Goal: Navigation & Orientation: Find specific page/section

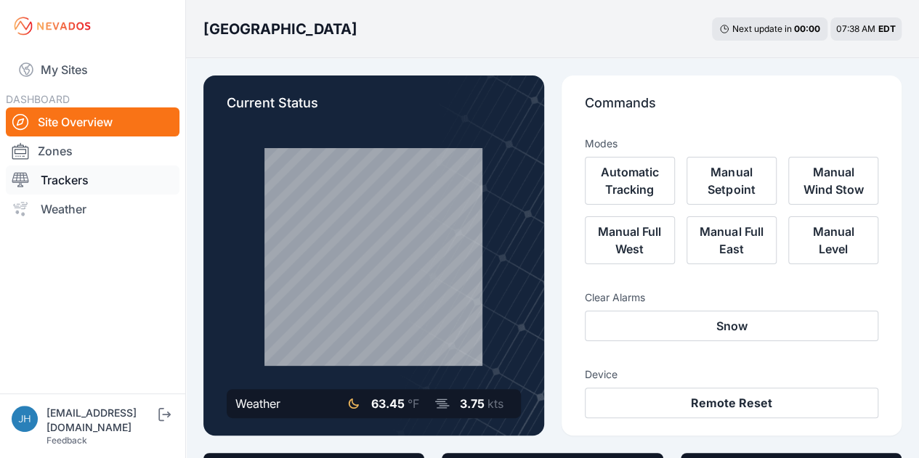
click at [72, 178] on link "Trackers" at bounding box center [93, 180] width 174 height 29
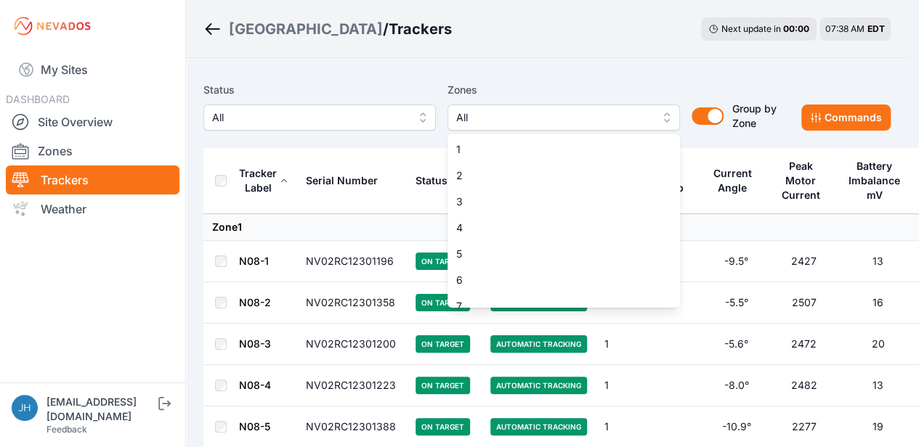
click at [628, 111] on span "All" at bounding box center [553, 117] width 195 height 17
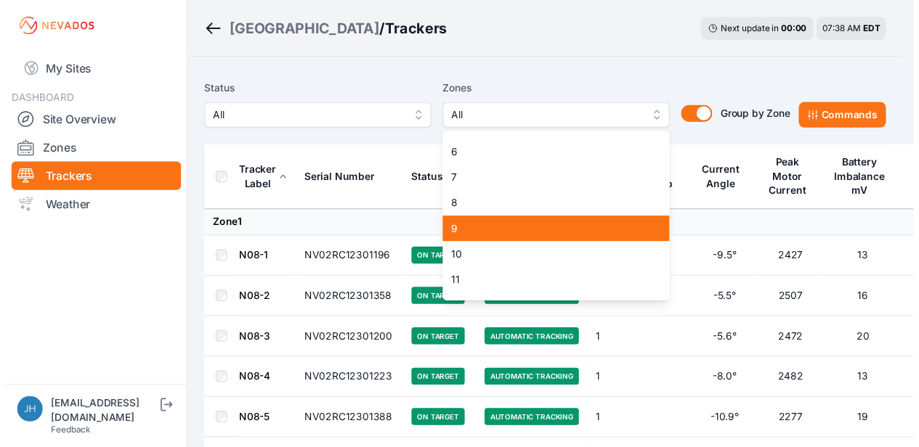
scroll to position [145, 0]
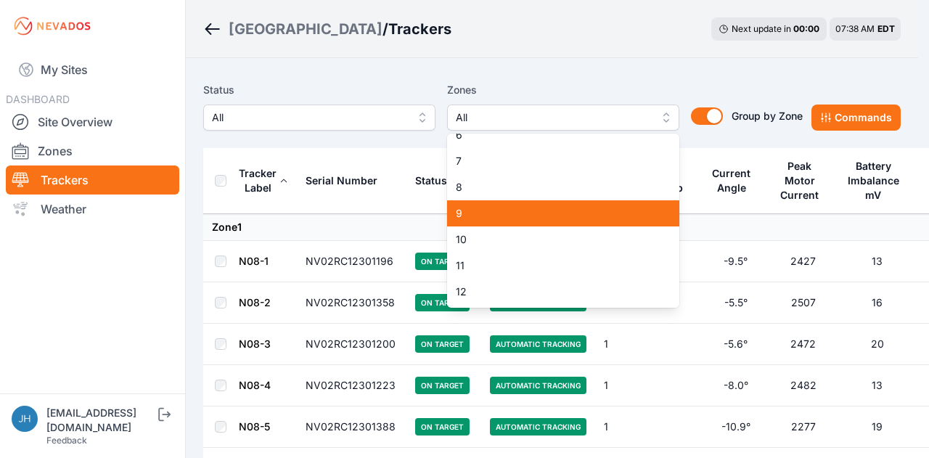
drag, startPoint x: 582, startPoint y: 215, endPoint x: 587, endPoint y: 191, distance: 24.5
click at [582, 211] on span "9" at bounding box center [555, 213] width 198 height 15
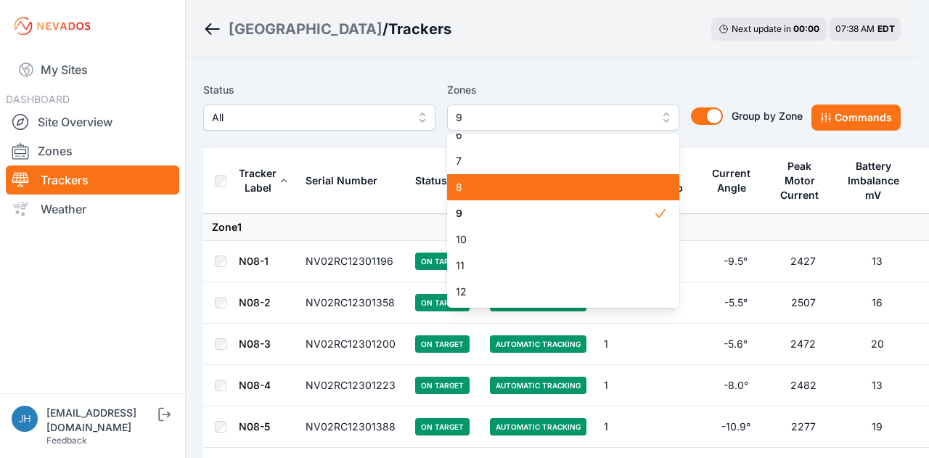
click at [587, 191] on span "8" at bounding box center [555, 187] width 198 height 15
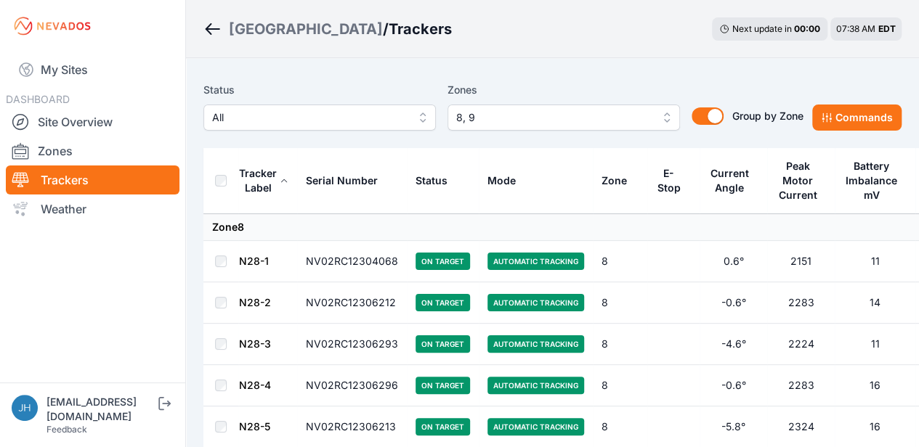
click at [427, 261] on span "On Target" at bounding box center [442, 261] width 54 height 17
click at [349, 261] on td "NV02RC12304068" at bounding box center [352, 261] width 110 height 41
click at [429, 260] on span "On Target" at bounding box center [442, 261] width 54 height 17
click at [427, 261] on span "On Target" at bounding box center [442, 261] width 54 height 17
click at [647, 261] on td at bounding box center [673, 261] width 52 height 41
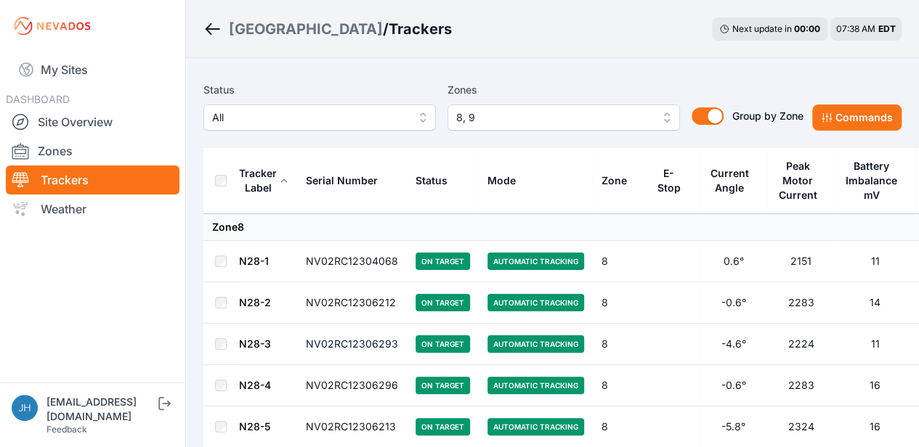
click at [647, 261] on td at bounding box center [673, 261] width 52 height 41
click at [367, 264] on td "NV02RC12304068" at bounding box center [352, 261] width 110 height 41
click at [376, 261] on td "NV02RC12304068" at bounding box center [352, 261] width 110 height 41
click at [864, 118] on button "Commands" at bounding box center [856, 118] width 89 height 26
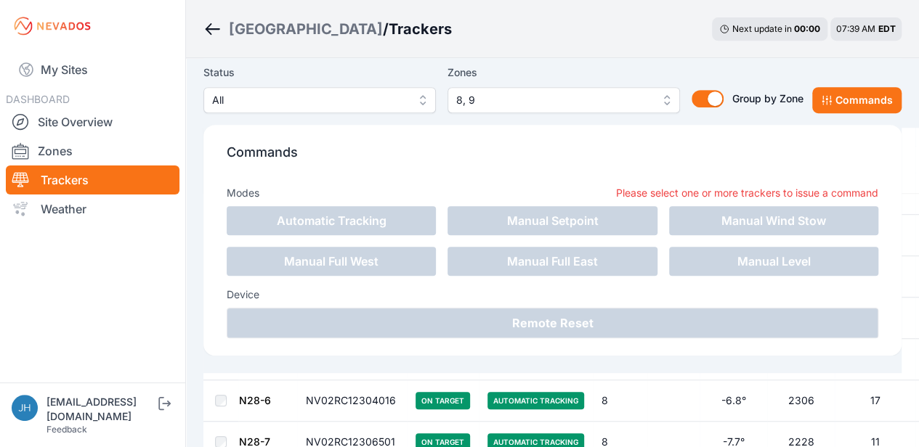
scroll to position [218, 0]
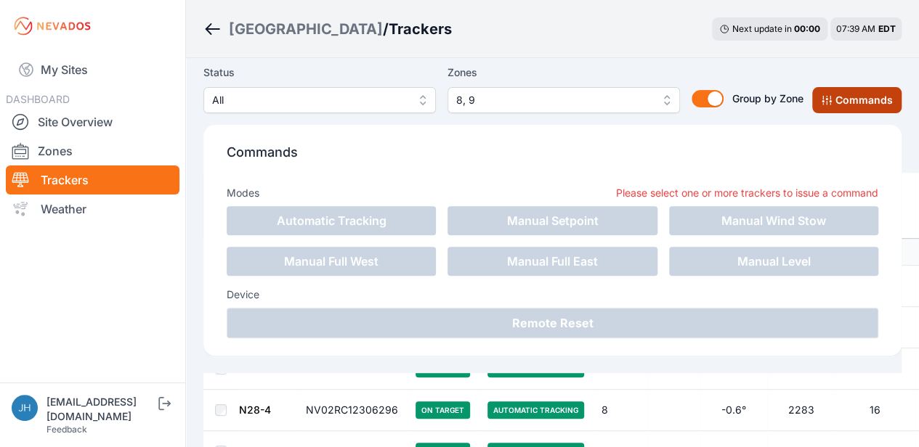
click at [871, 98] on button "Commands" at bounding box center [856, 100] width 89 height 26
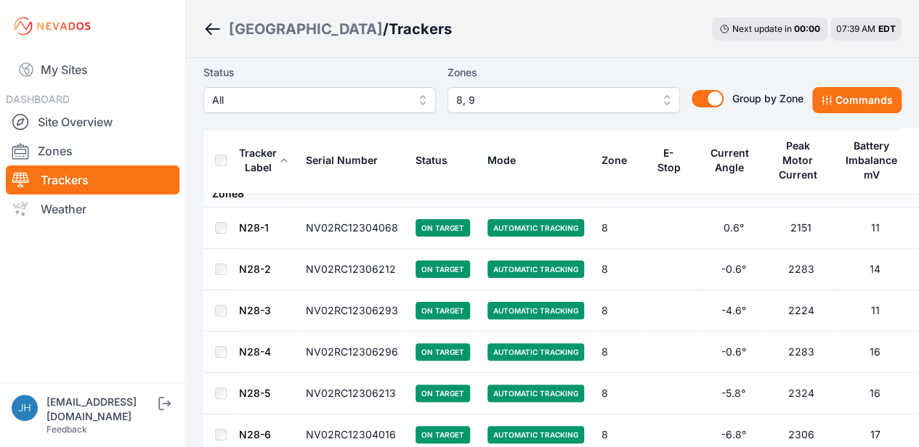
scroll to position [0, 0]
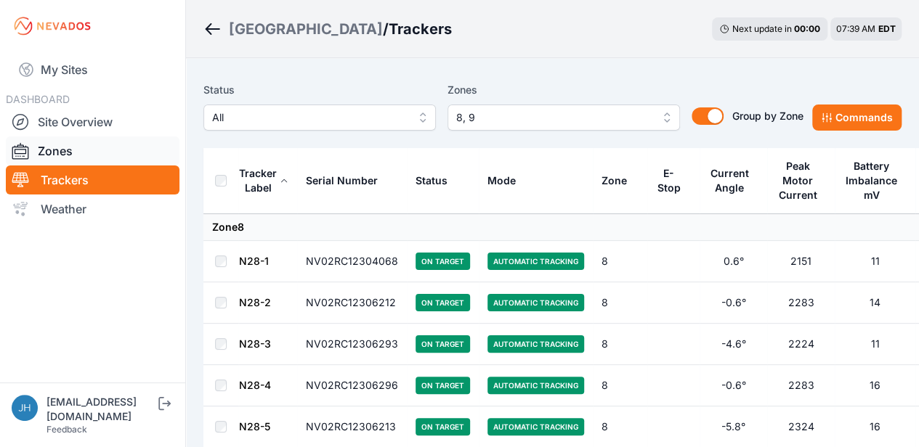
click at [63, 151] on link "Zones" at bounding box center [93, 151] width 174 height 29
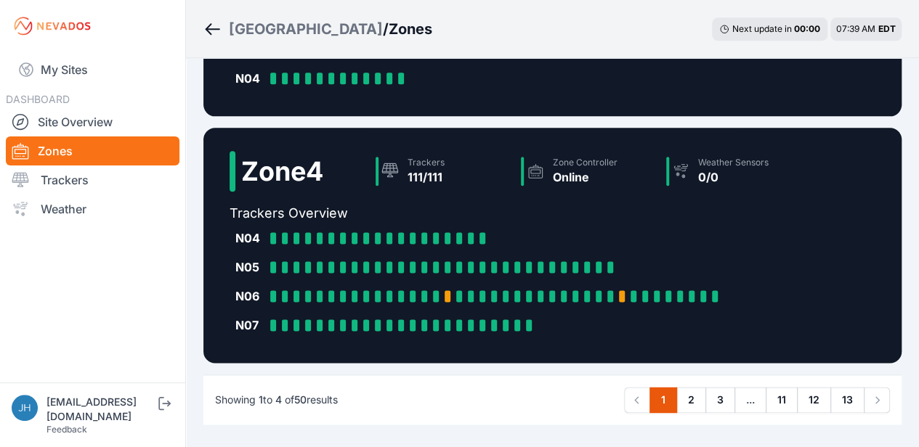
scroll to position [782, 0]
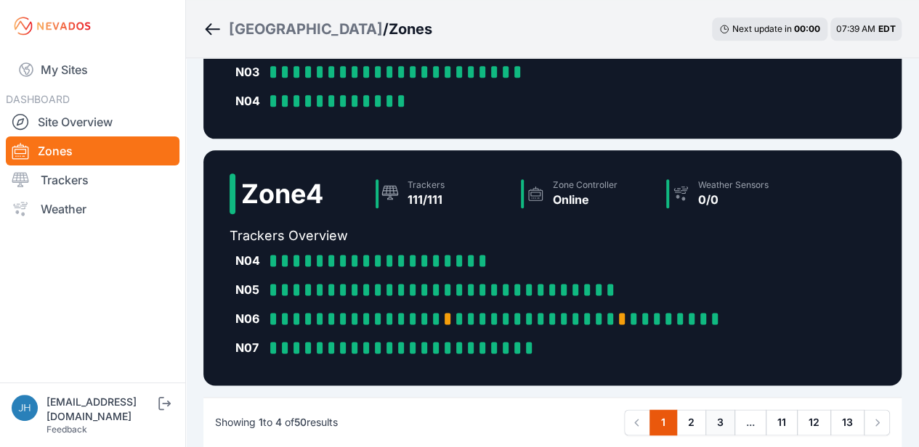
click at [717, 426] on link "3" at bounding box center [720, 423] width 30 height 26
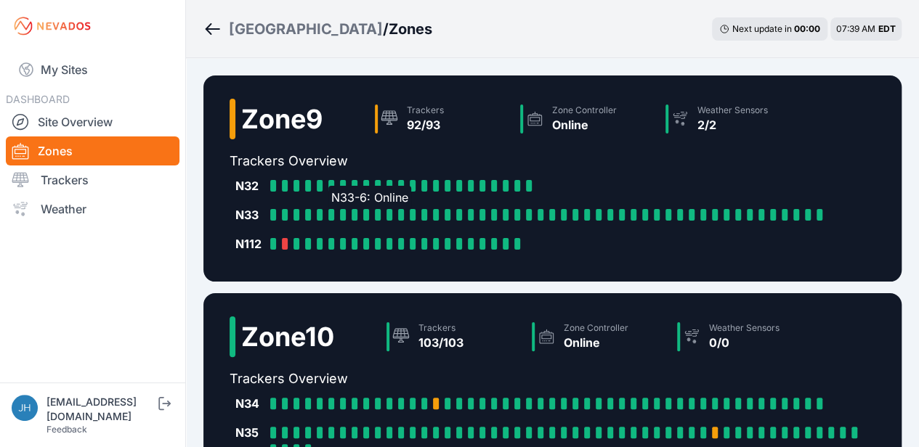
click at [331, 213] on div at bounding box center [331, 215] width 6 height 12
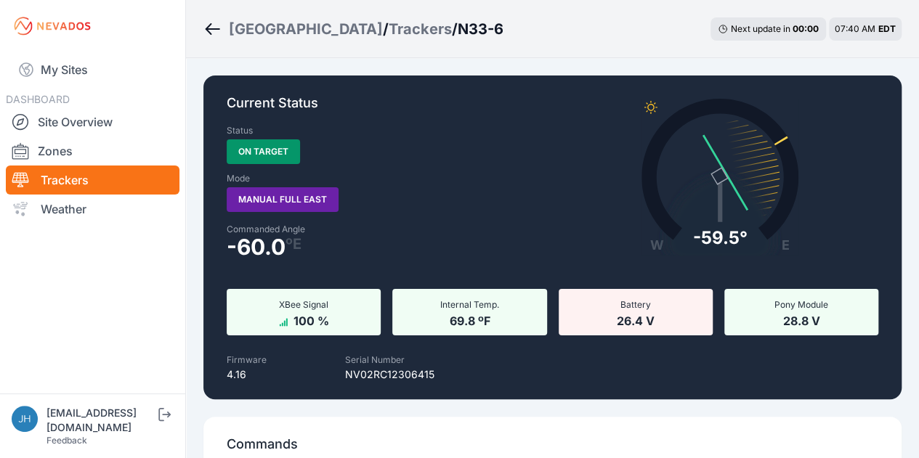
click at [209, 27] on icon "Breadcrumb" at bounding box center [212, 28] width 18 height 17
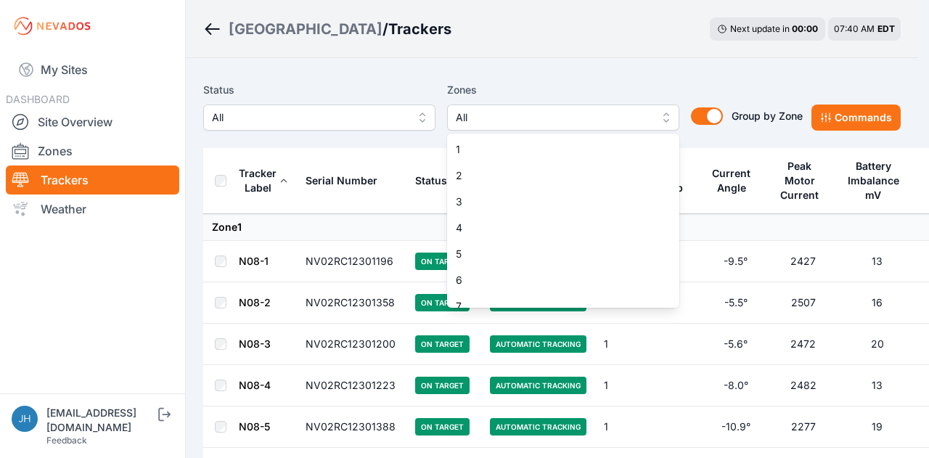
click at [668, 113] on button "All" at bounding box center [563, 118] width 232 height 26
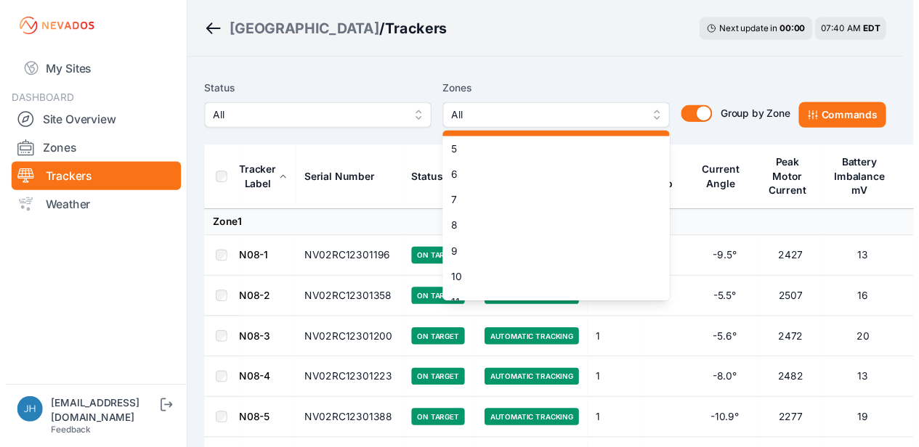
scroll to position [145, 0]
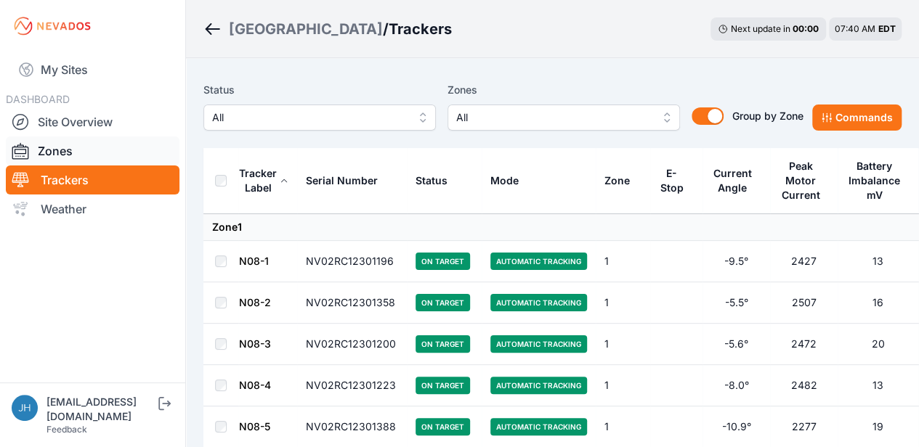
click at [65, 150] on link "Zones" at bounding box center [93, 151] width 174 height 29
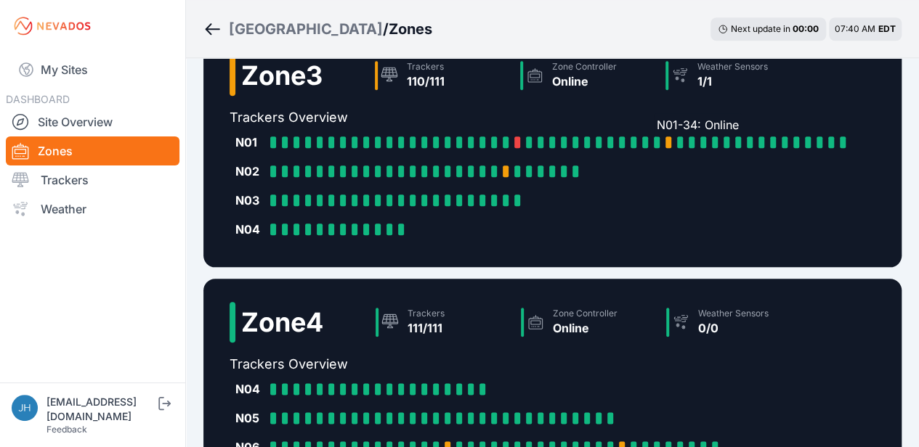
scroll to position [855, 0]
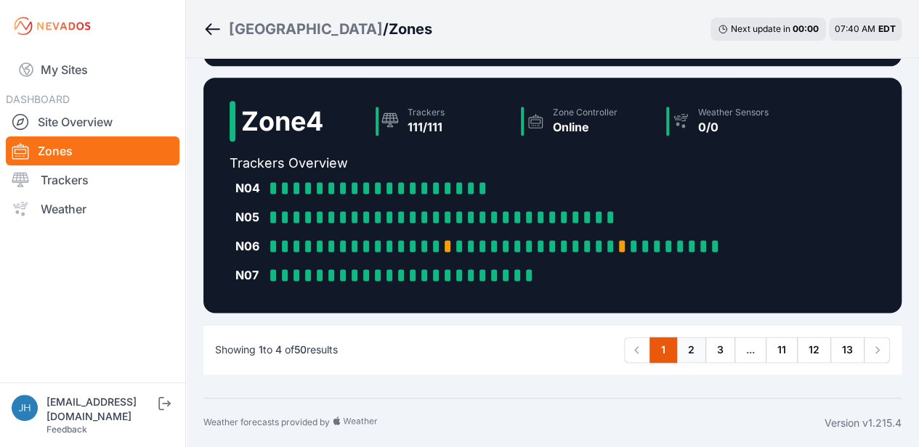
click at [691, 348] on link "2" at bounding box center [691, 350] width 30 height 26
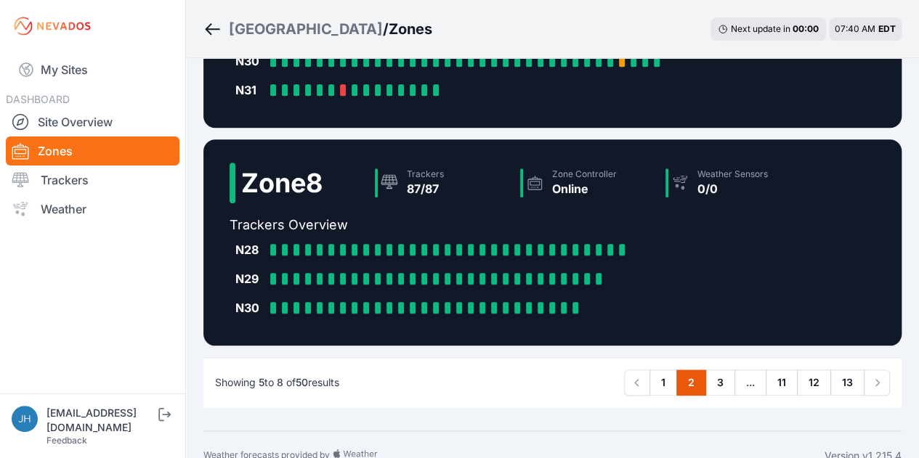
scroll to position [654, 0]
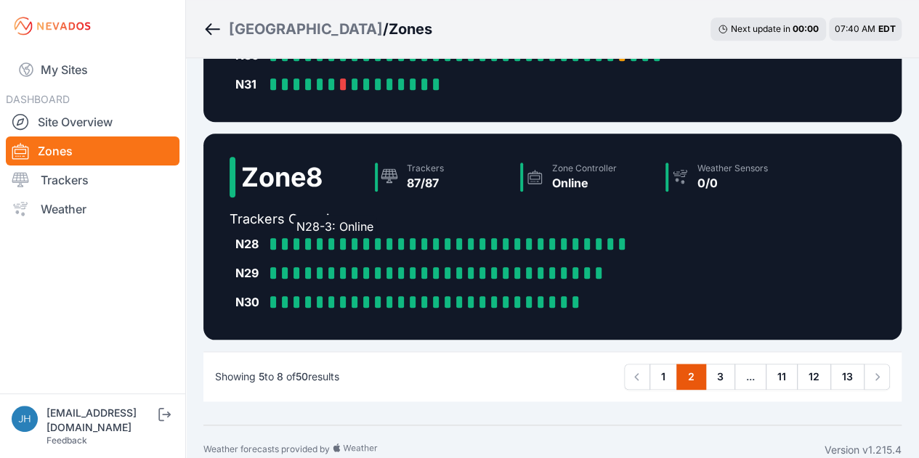
click at [297, 241] on div at bounding box center [296, 244] width 6 height 12
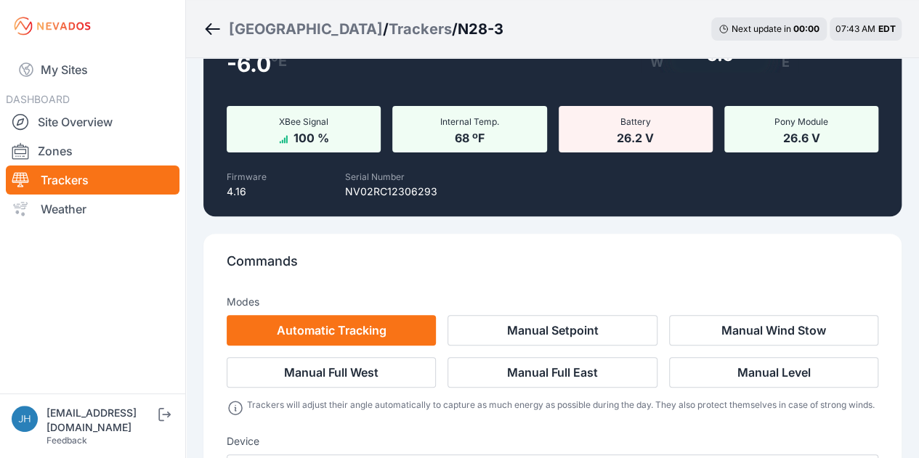
scroll to position [145, 0]
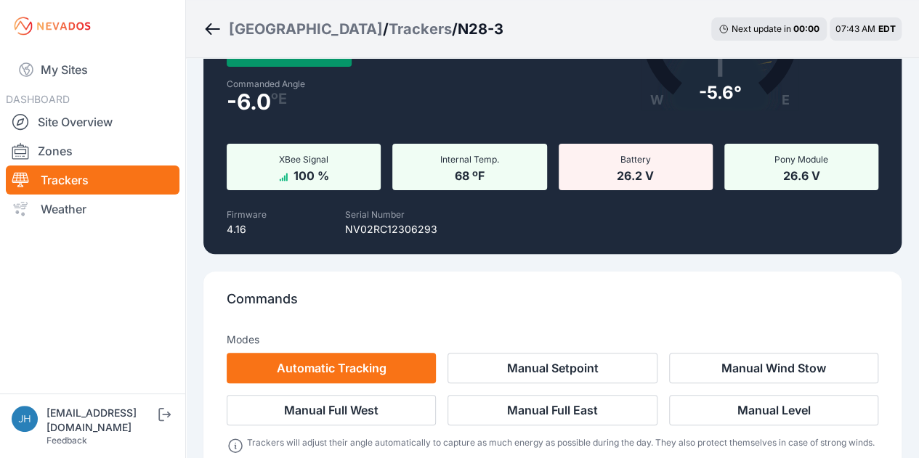
click at [107, 179] on link "Trackers" at bounding box center [93, 180] width 174 height 29
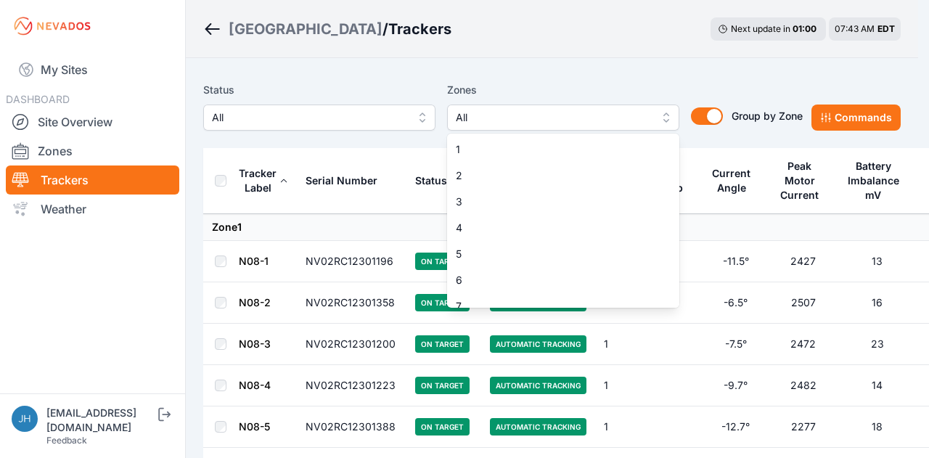
click at [664, 118] on button "All" at bounding box center [563, 118] width 232 height 26
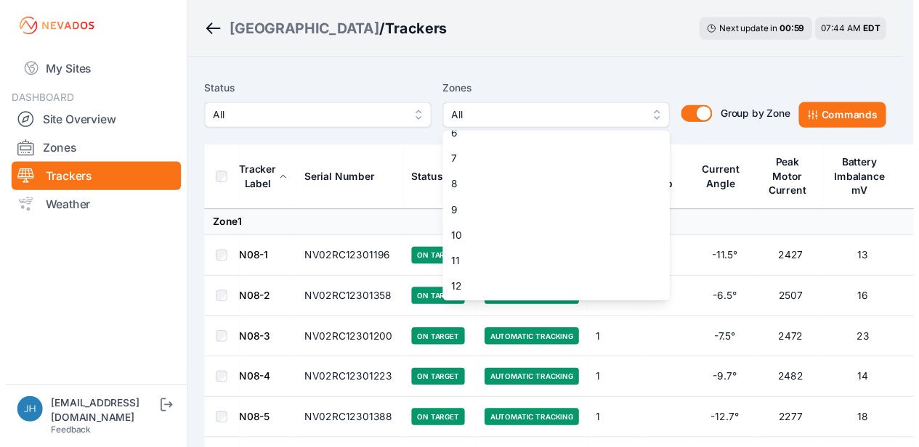
scroll to position [145, 0]
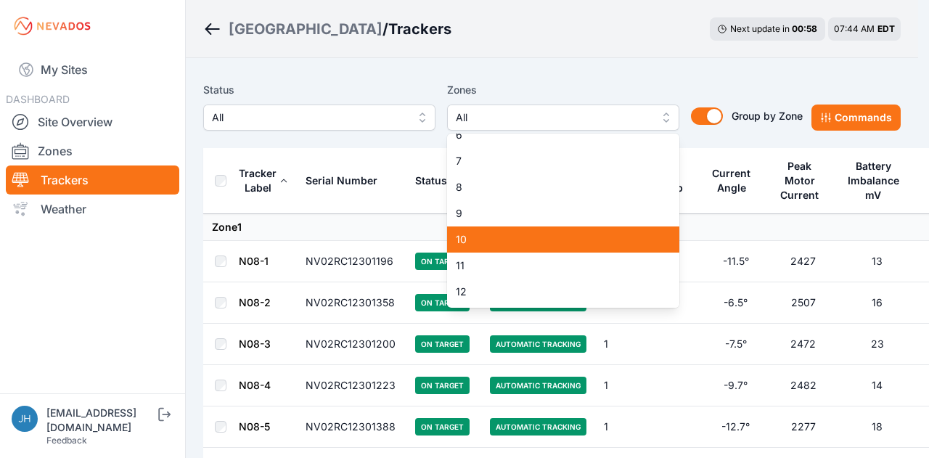
click at [603, 237] on span "10" at bounding box center [555, 239] width 198 height 15
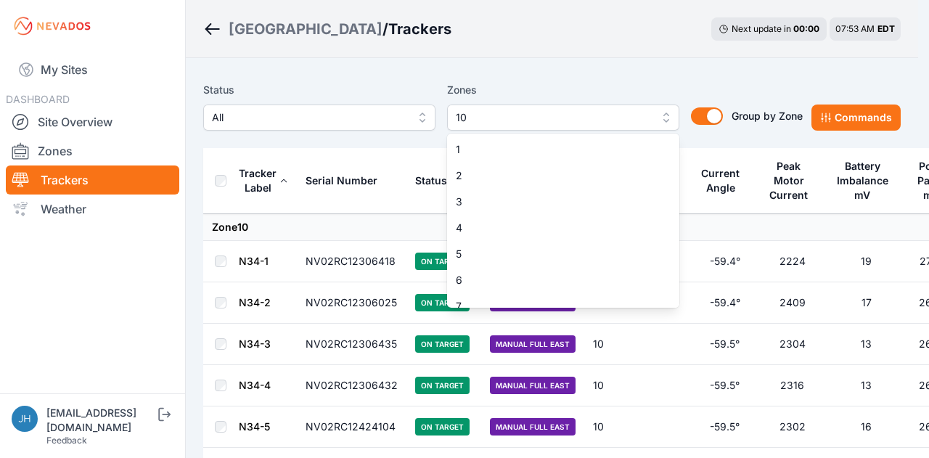
click at [664, 114] on button "10" at bounding box center [563, 118] width 232 height 26
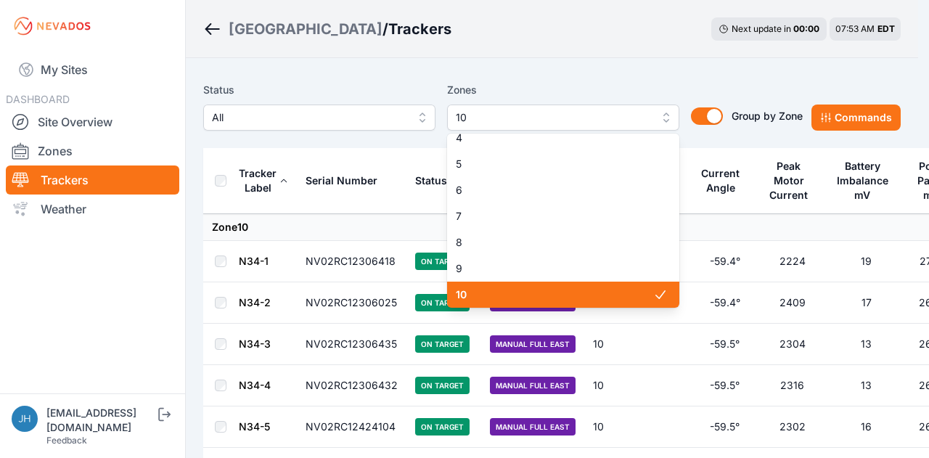
click at [592, 296] on span "10" at bounding box center [555, 295] width 198 height 15
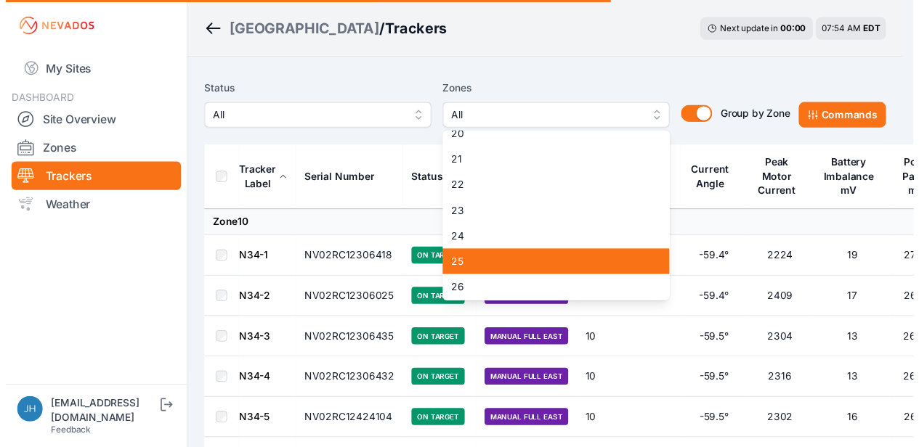
scroll to position [453, 0]
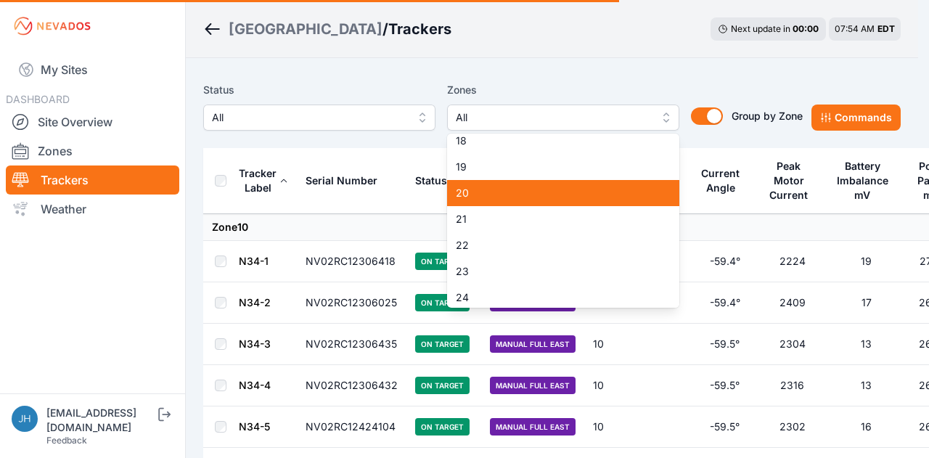
click at [585, 201] on div "20" at bounding box center [563, 193] width 232 height 26
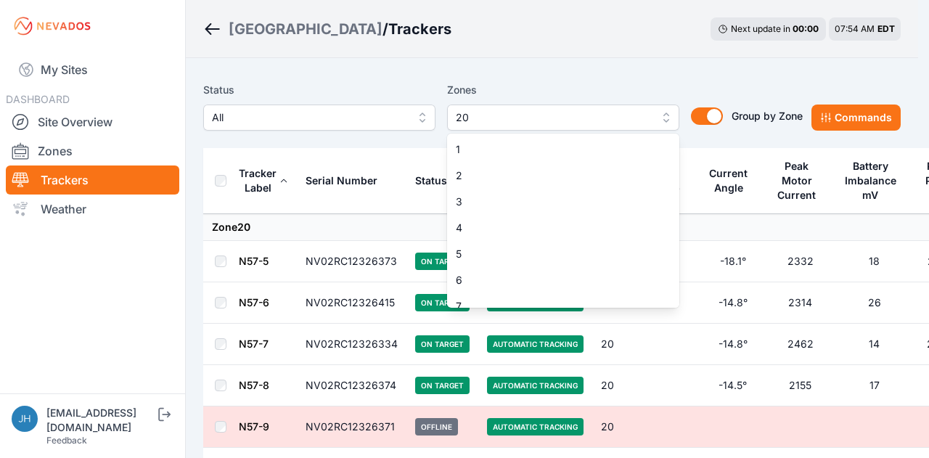
click at [659, 114] on button "20" at bounding box center [563, 118] width 232 height 26
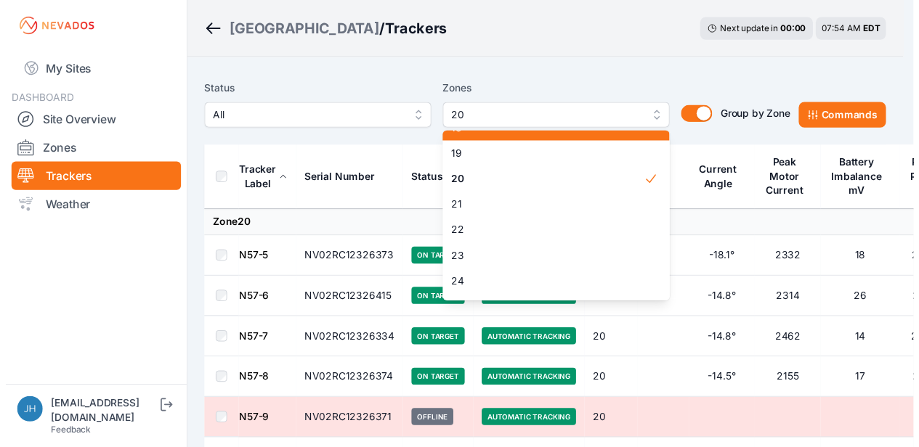
scroll to position [497, 0]
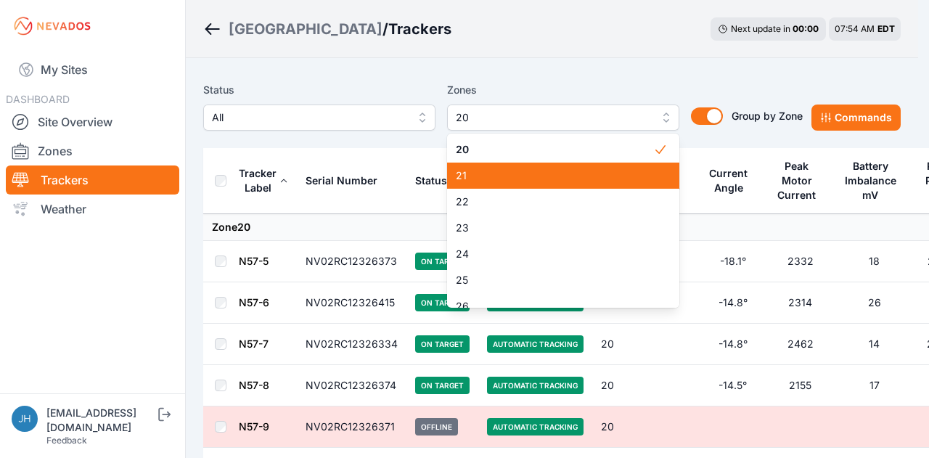
click at [613, 174] on span "21" at bounding box center [555, 175] width 198 height 15
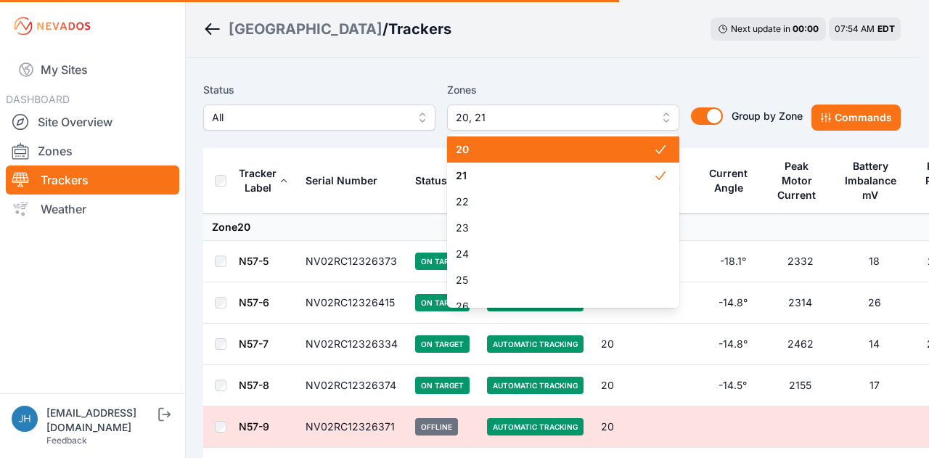
click at [620, 148] on span "20" at bounding box center [555, 149] width 198 height 15
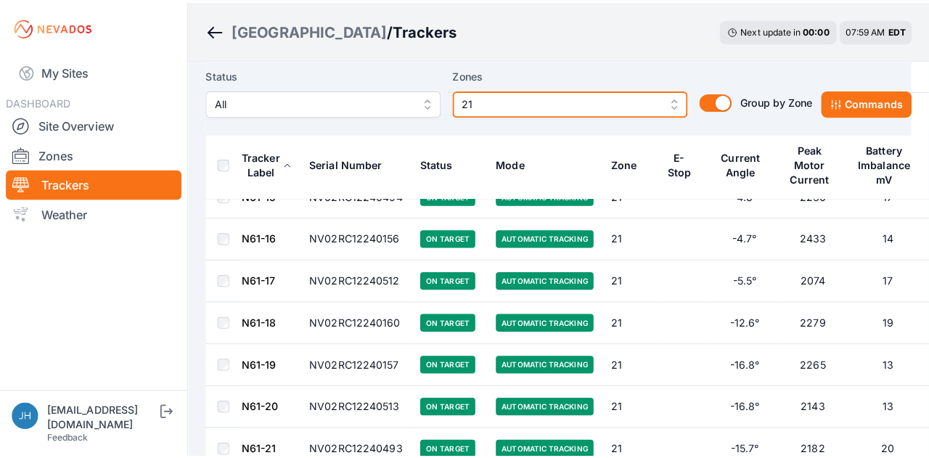
scroll to position [2275, 0]
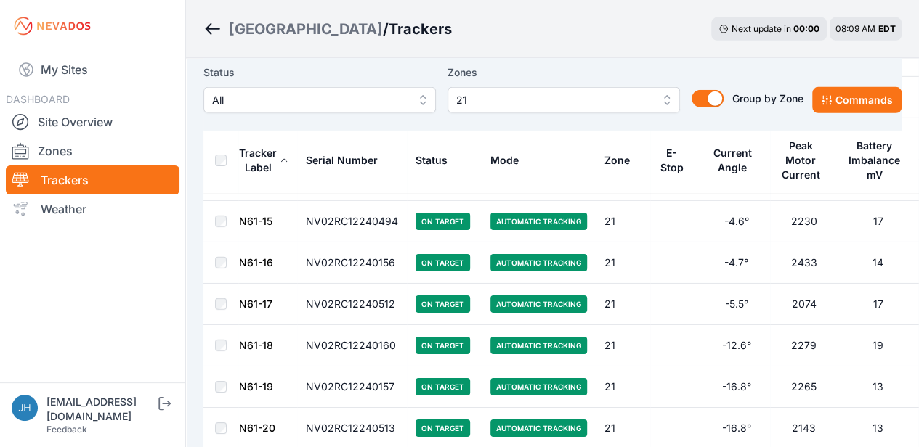
click at [665, 95] on button "21" at bounding box center [563, 100] width 232 height 26
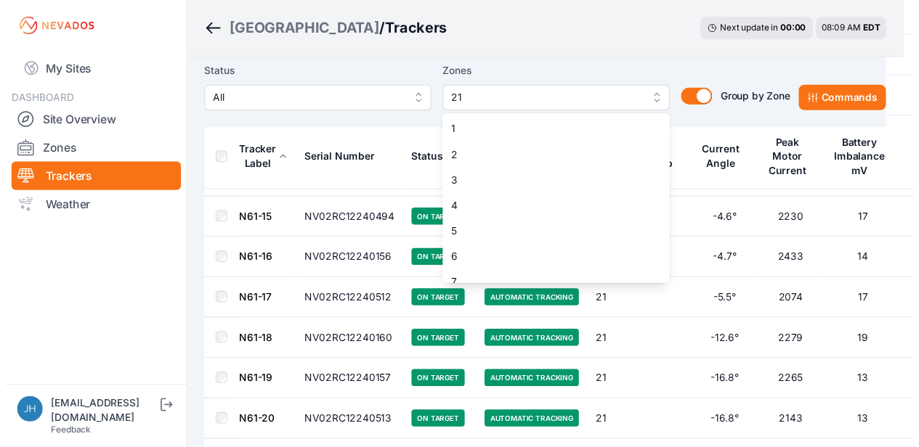
scroll to position [378, 0]
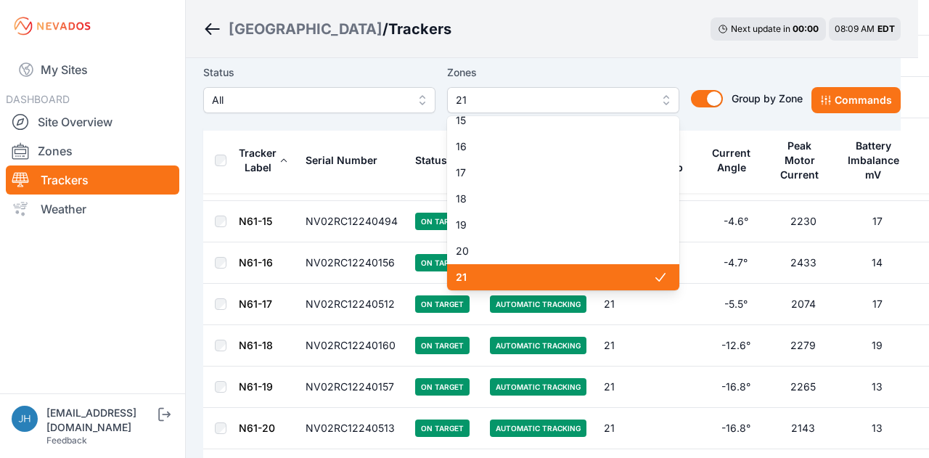
click at [625, 278] on span "21" at bounding box center [555, 277] width 198 height 15
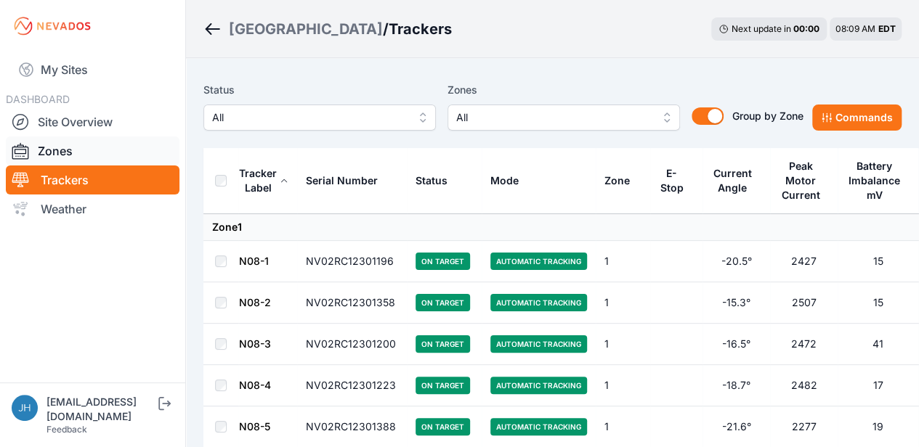
click at [67, 150] on link "Zones" at bounding box center [93, 151] width 174 height 29
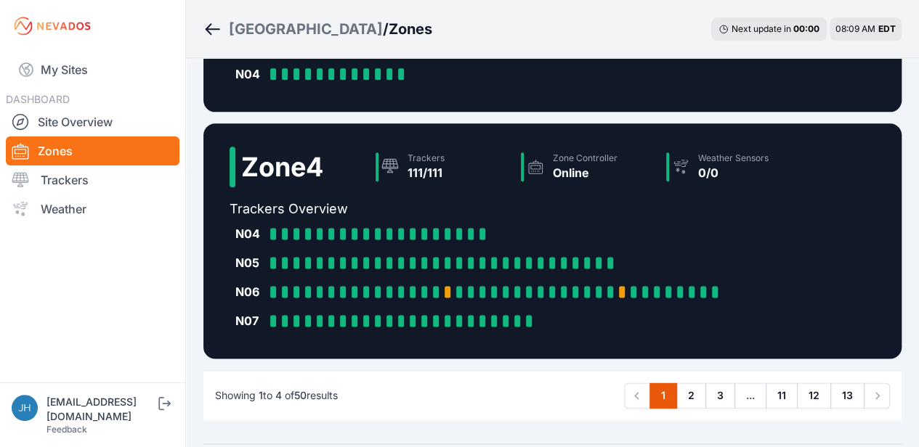
scroll to position [855, 0]
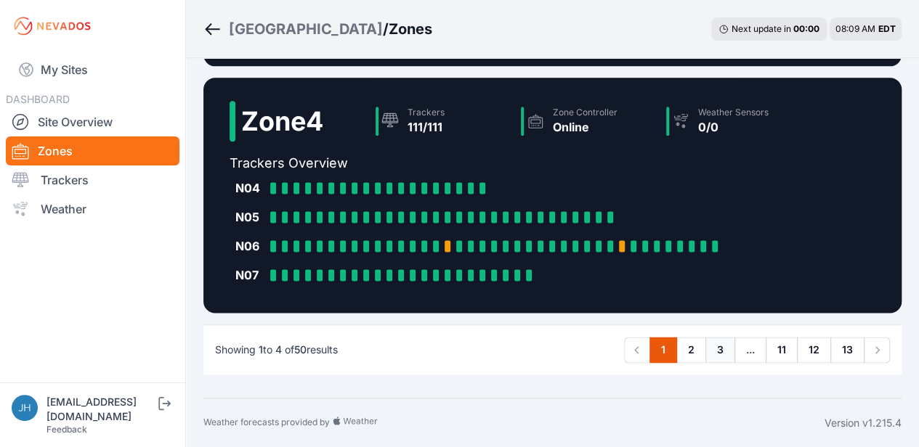
click at [717, 352] on link "3" at bounding box center [720, 350] width 30 height 26
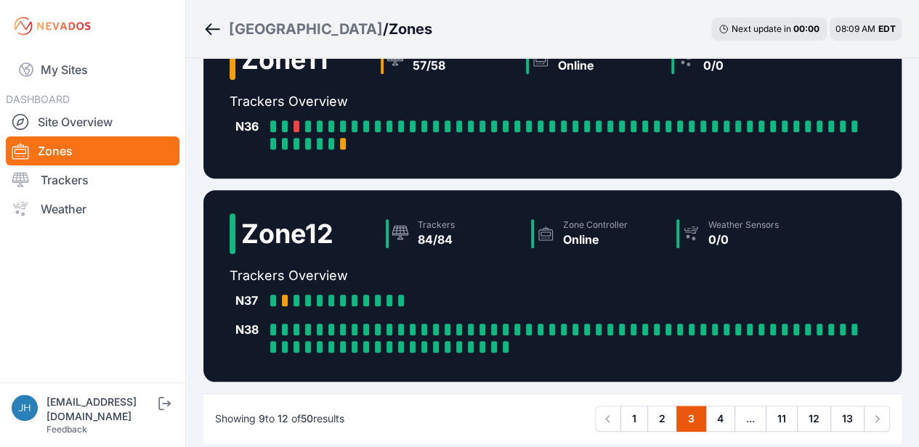
scroll to position [477, 0]
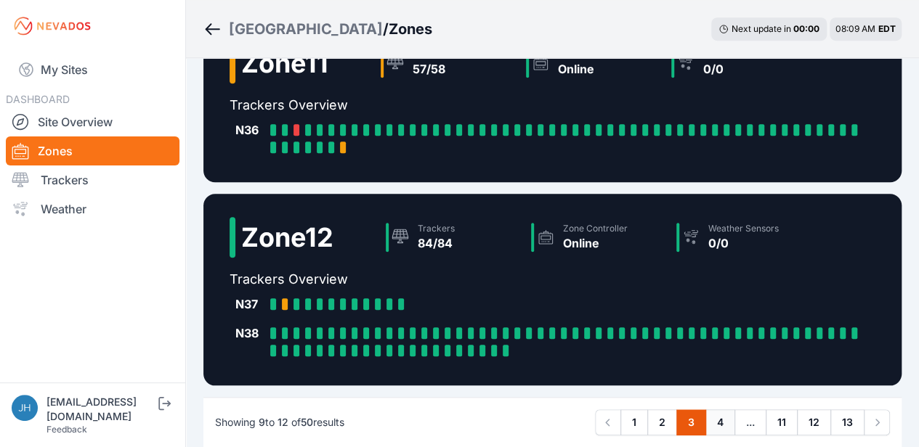
click at [722, 420] on link "4" at bounding box center [720, 423] width 30 height 26
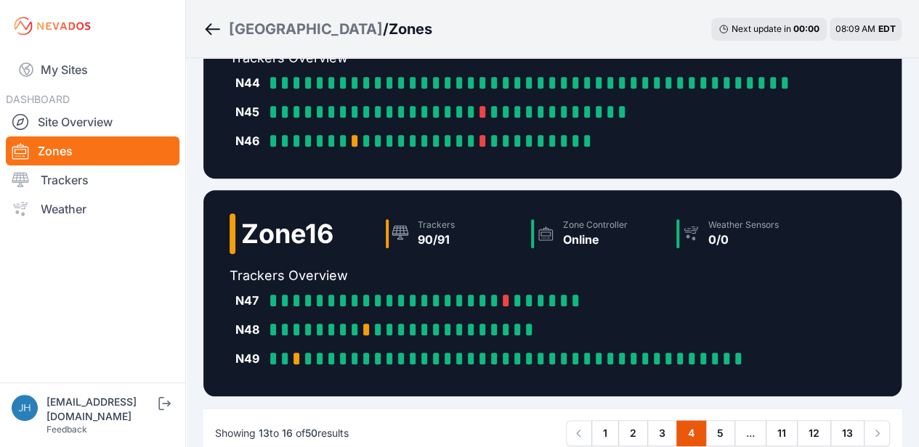
scroll to position [508, 0]
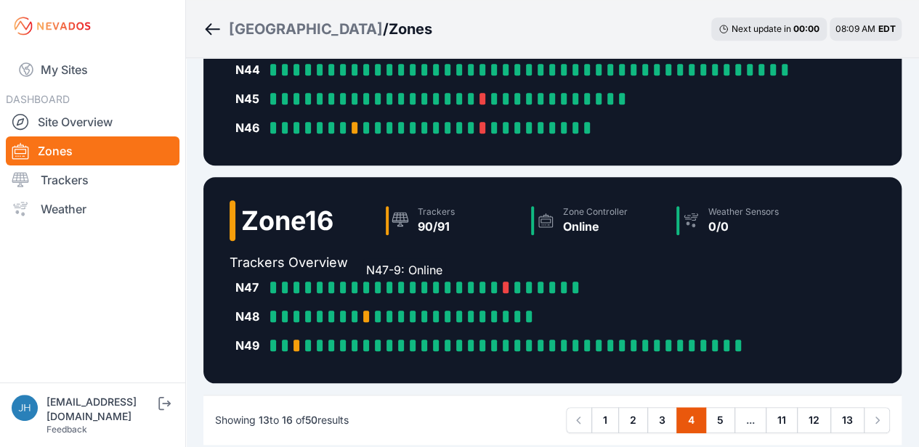
click at [366, 286] on div at bounding box center [366, 288] width 6 height 12
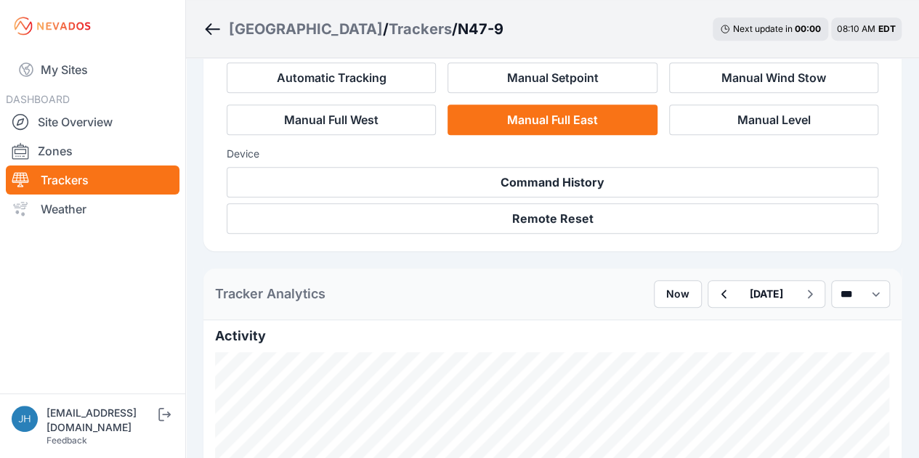
scroll to position [145, 0]
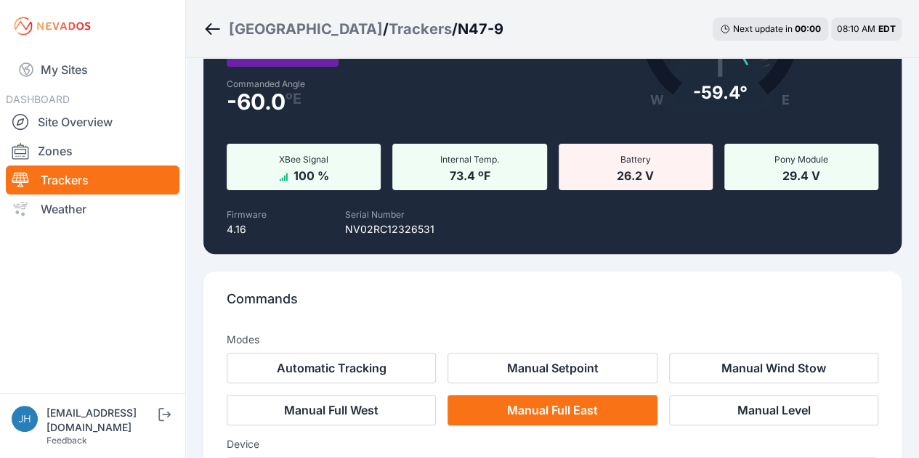
click at [212, 28] on icon "Breadcrumb" at bounding box center [213, 28] width 15 height 1
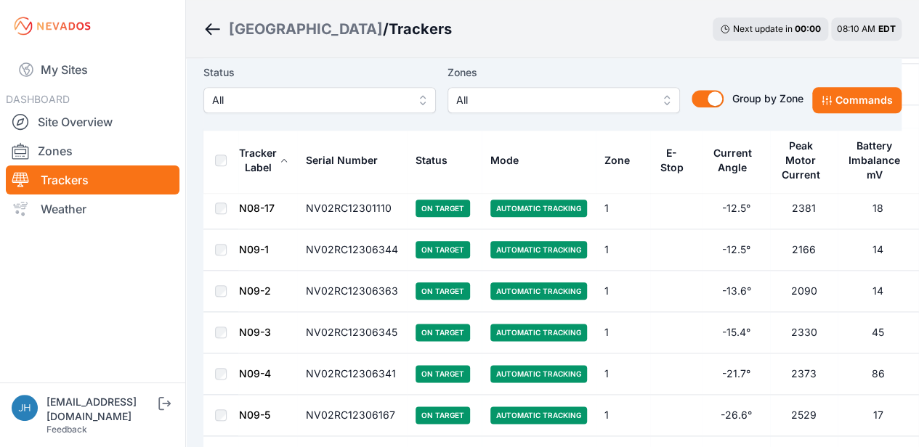
scroll to position [581, 0]
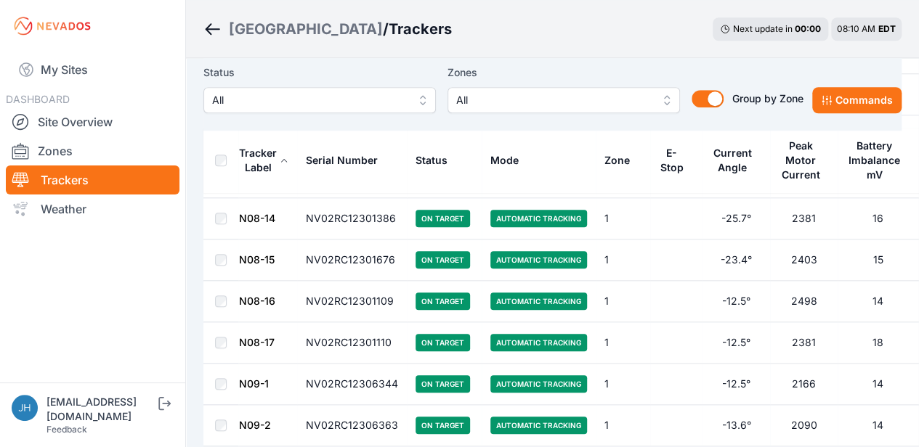
click at [253, 213] on link "N08-14" at bounding box center [257, 218] width 36 height 12
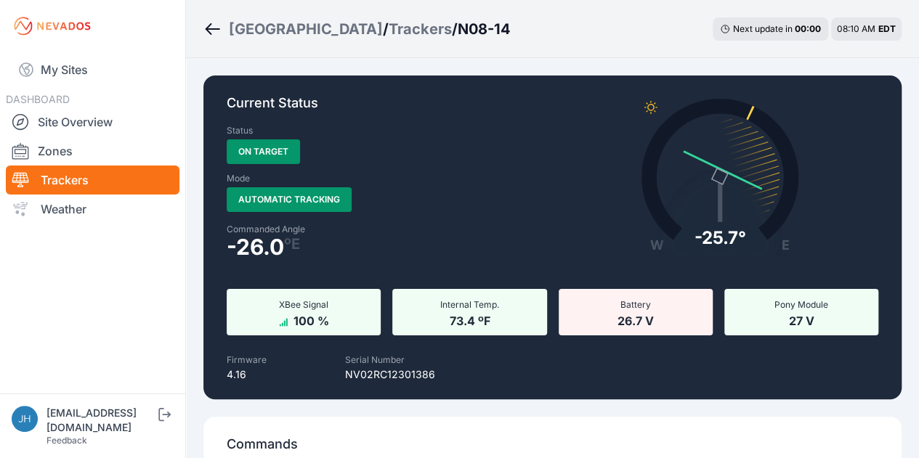
click at [208, 30] on icon "Breadcrumb" at bounding box center [212, 28] width 18 height 17
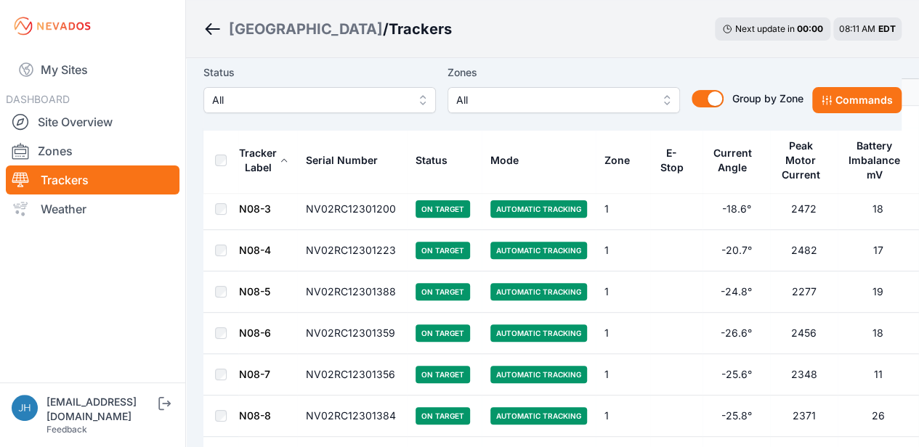
scroll to position [145, 0]
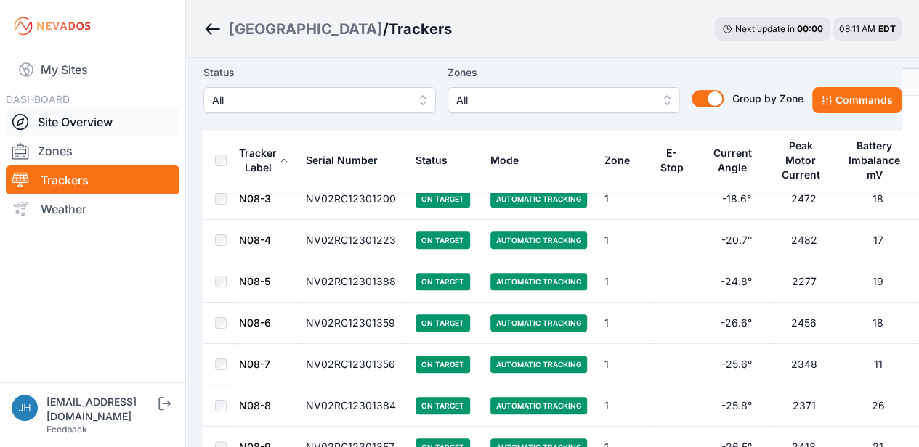
click at [91, 117] on link "Site Overview" at bounding box center [93, 121] width 174 height 29
